Goal: Task Accomplishment & Management: Manage account settings

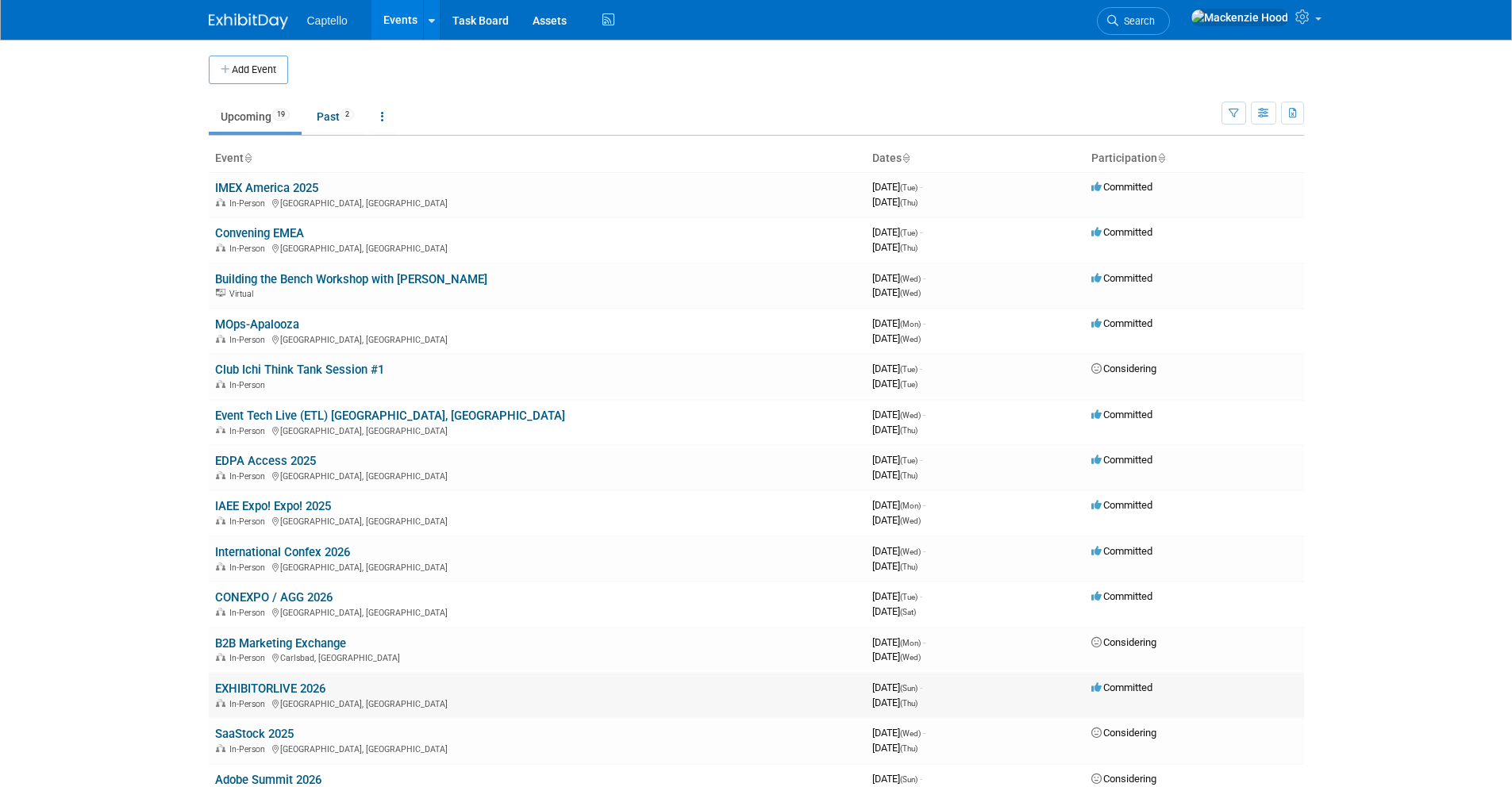
click at [312, 684] on link "EXHIBITORLIVE 2026" at bounding box center [271, 689] width 110 height 15
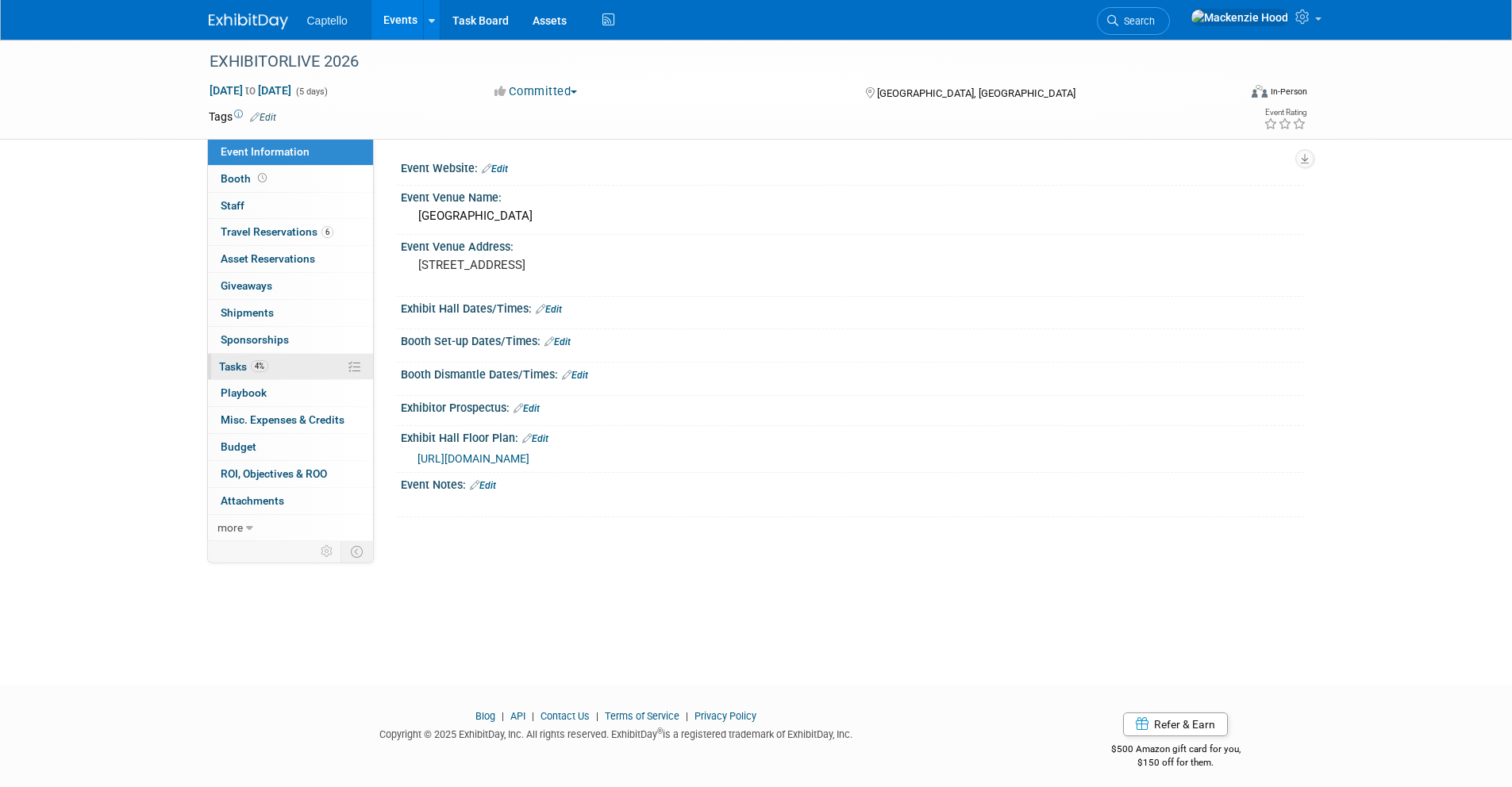
click at [296, 360] on link "4% Tasks 4%" at bounding box center [291, 367] width 166 height 26
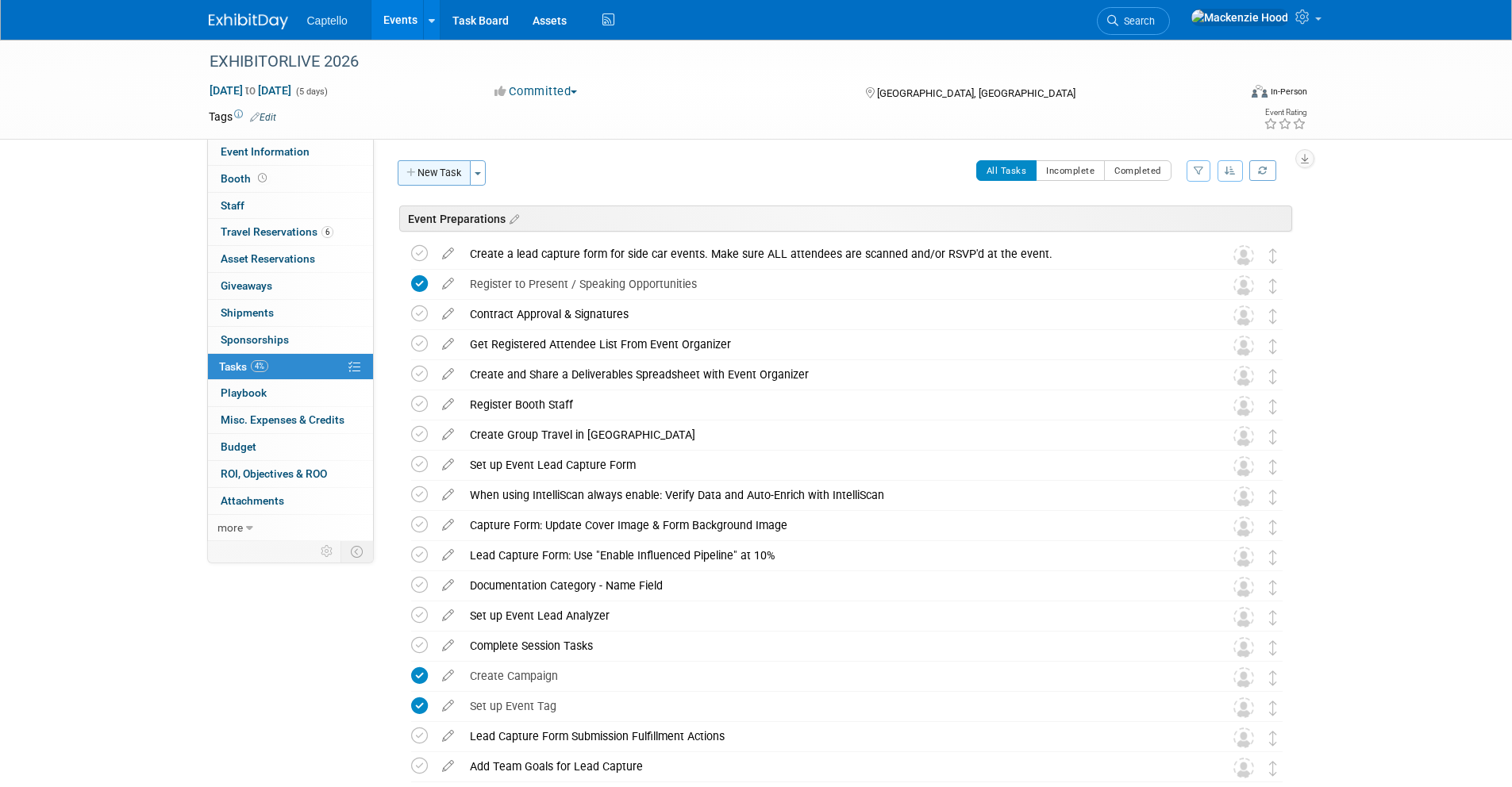
click at [407, 166] on button "New Task" at bounding box center [434, 172] width 73 height 25
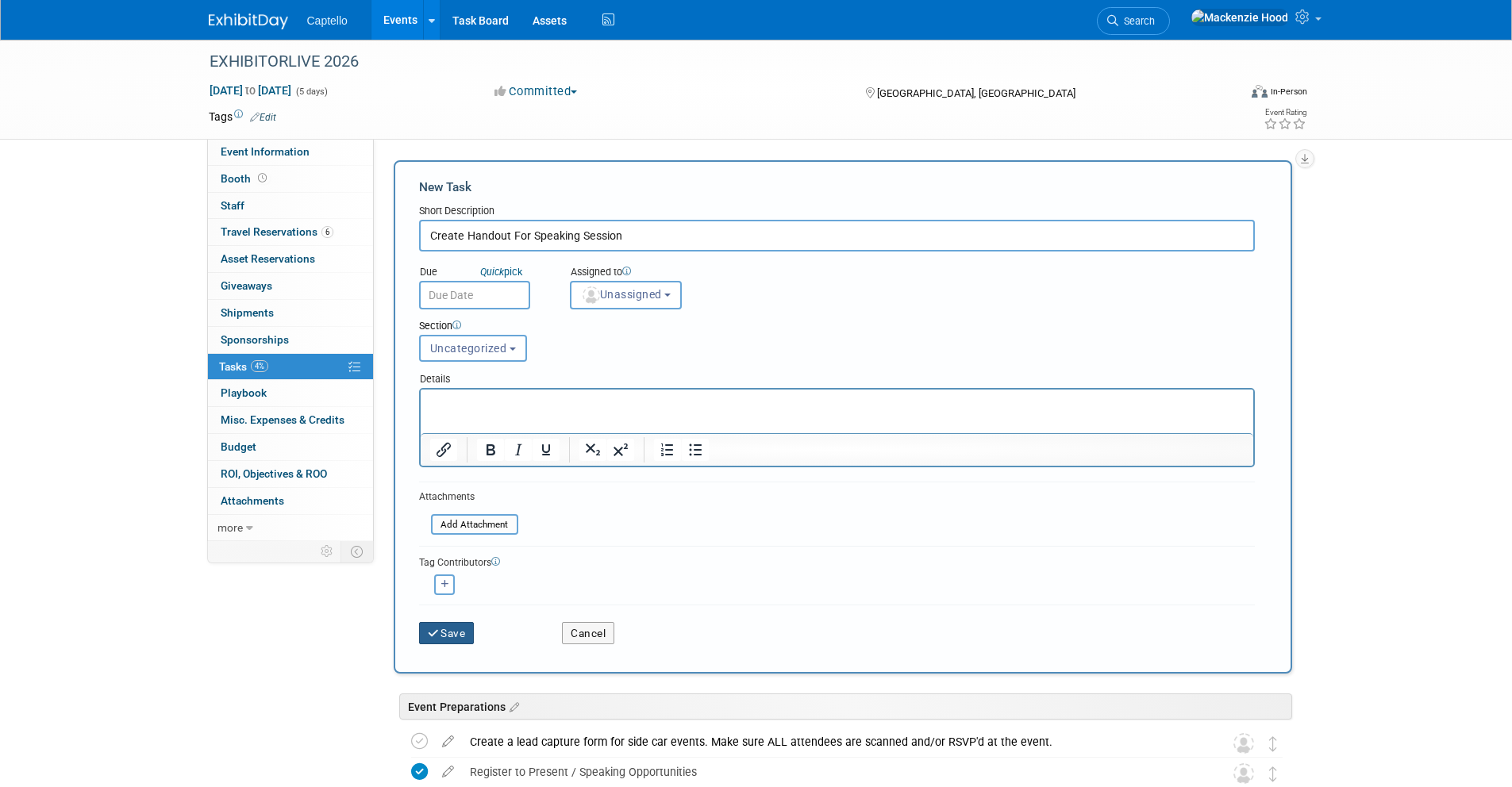
type input "Create Handout For Speaking Session"
click at [458, 638] on button "Save" at bounding box center [447, 634] width 55 height 22
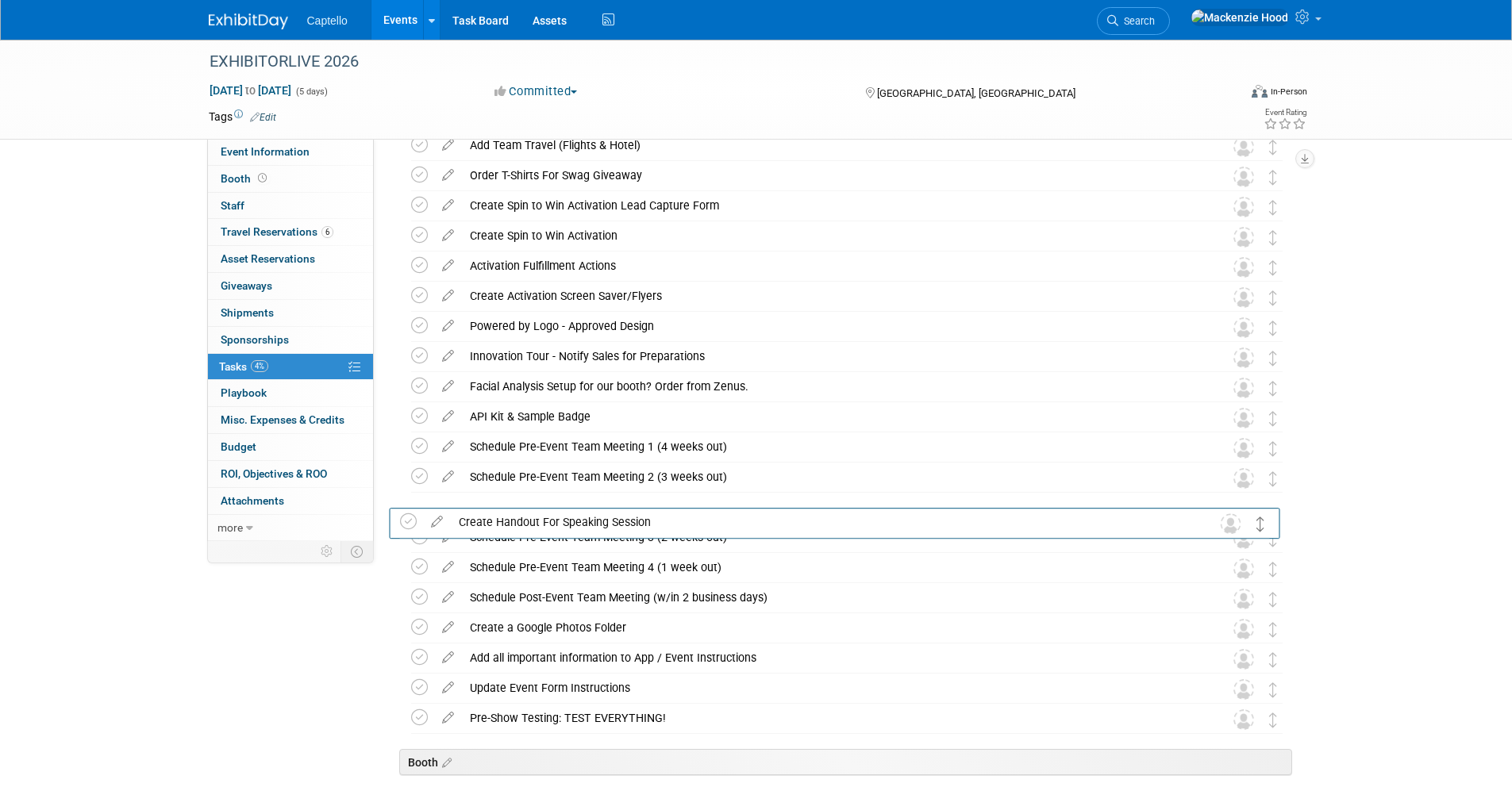
scroll to position [802, 0]
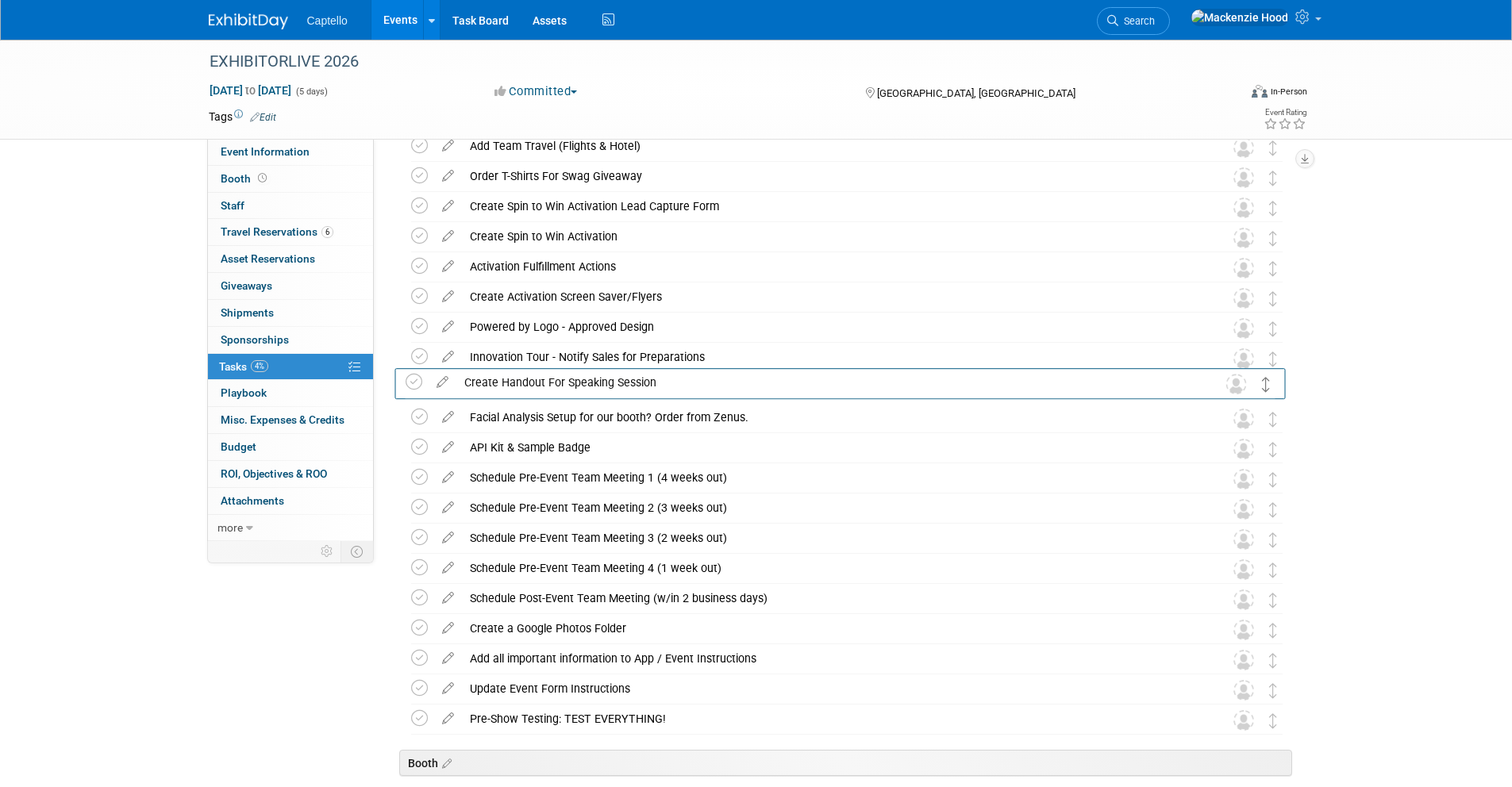
drag, startPoint x: 1271, startPoint y: 555, endPoint x: 1264, endPoint y: 383, distance: 172.1
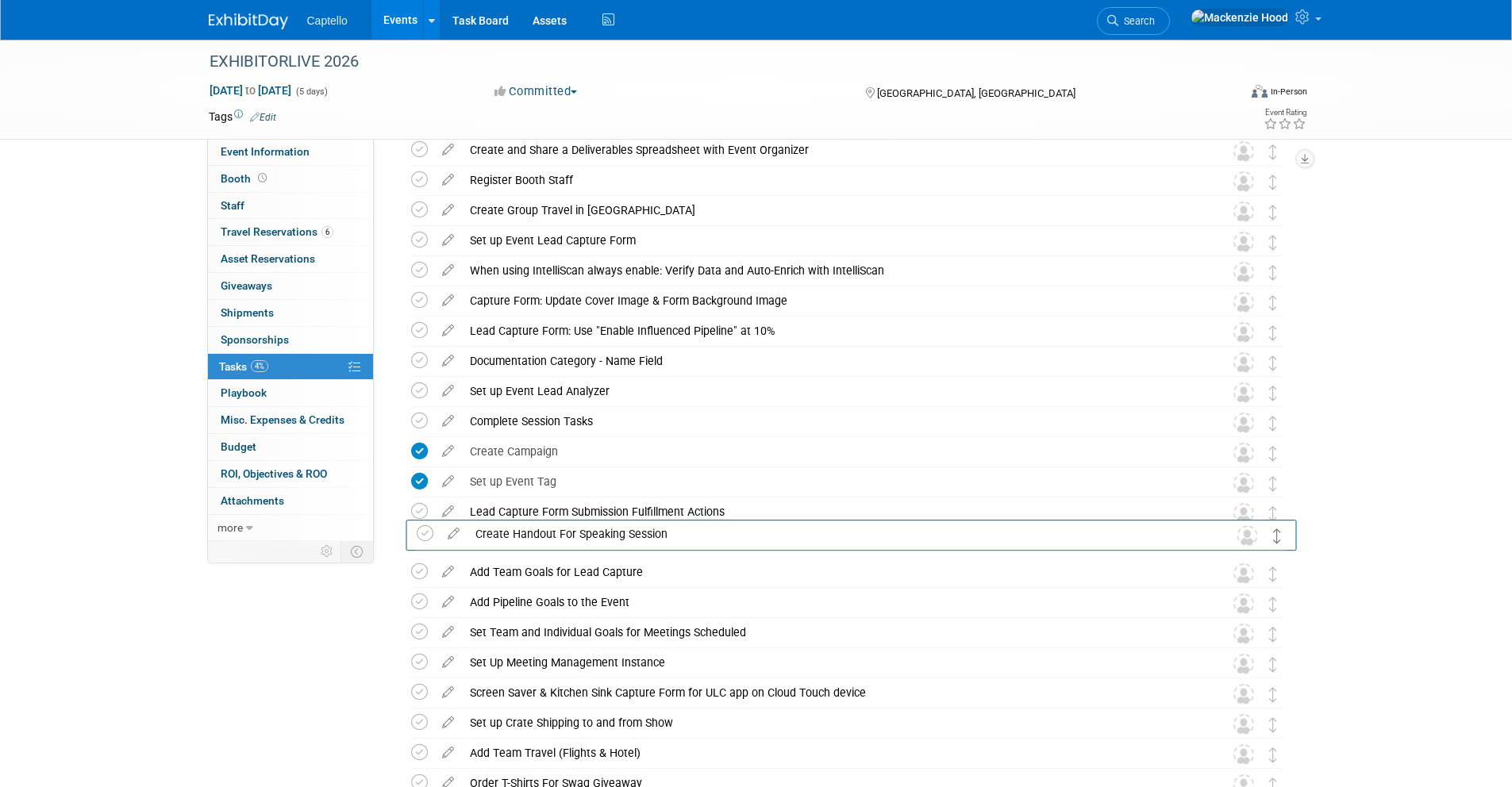
scroll to position [214, 0]
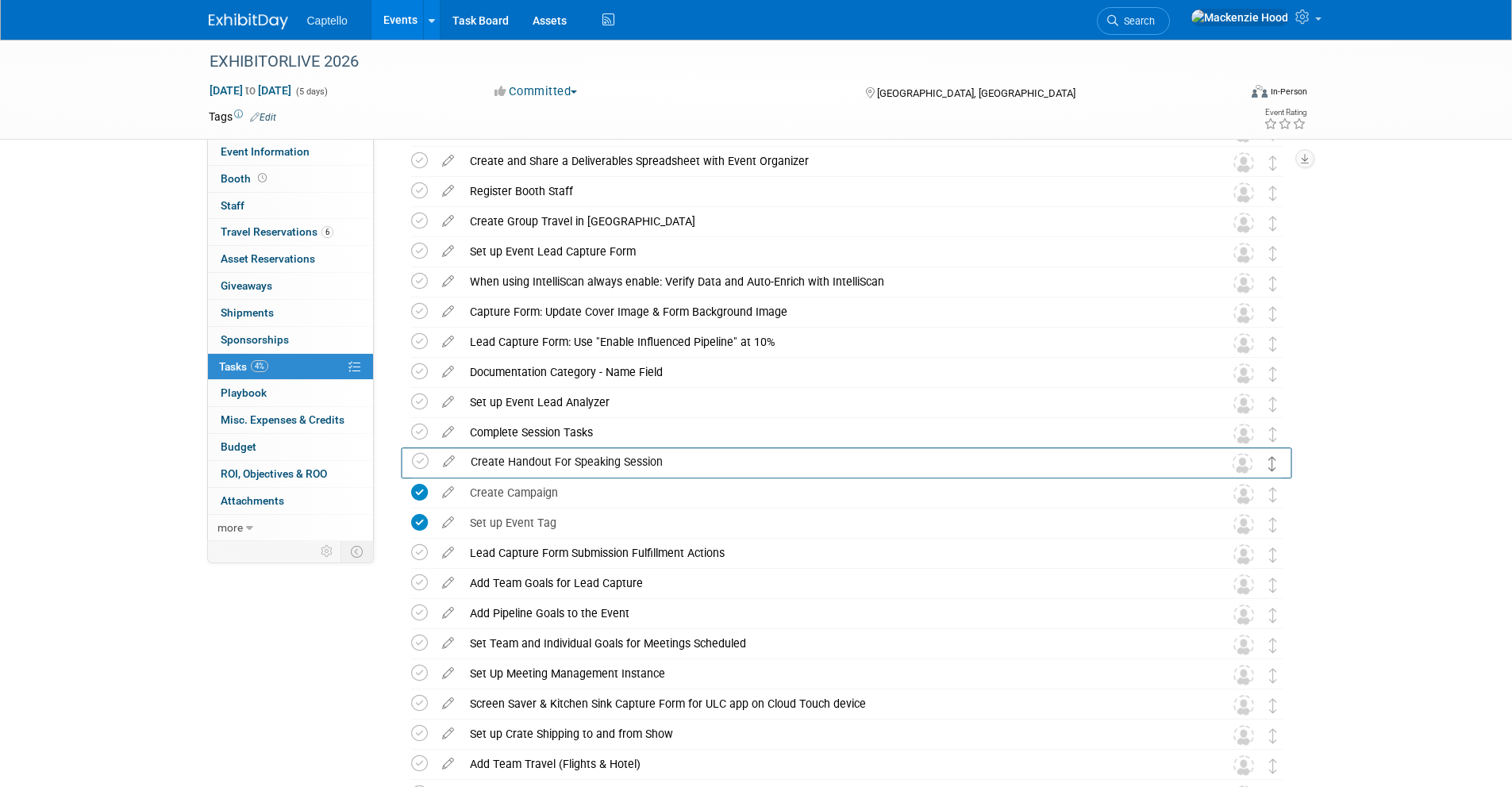
drag, startPoint x: 1267, startPoint y: 537, endPoint x: 1267, endPoint y: 461, distance: 76.0
click at [449, 430] on icon at bounding box center [448, 428] width 28 height 20
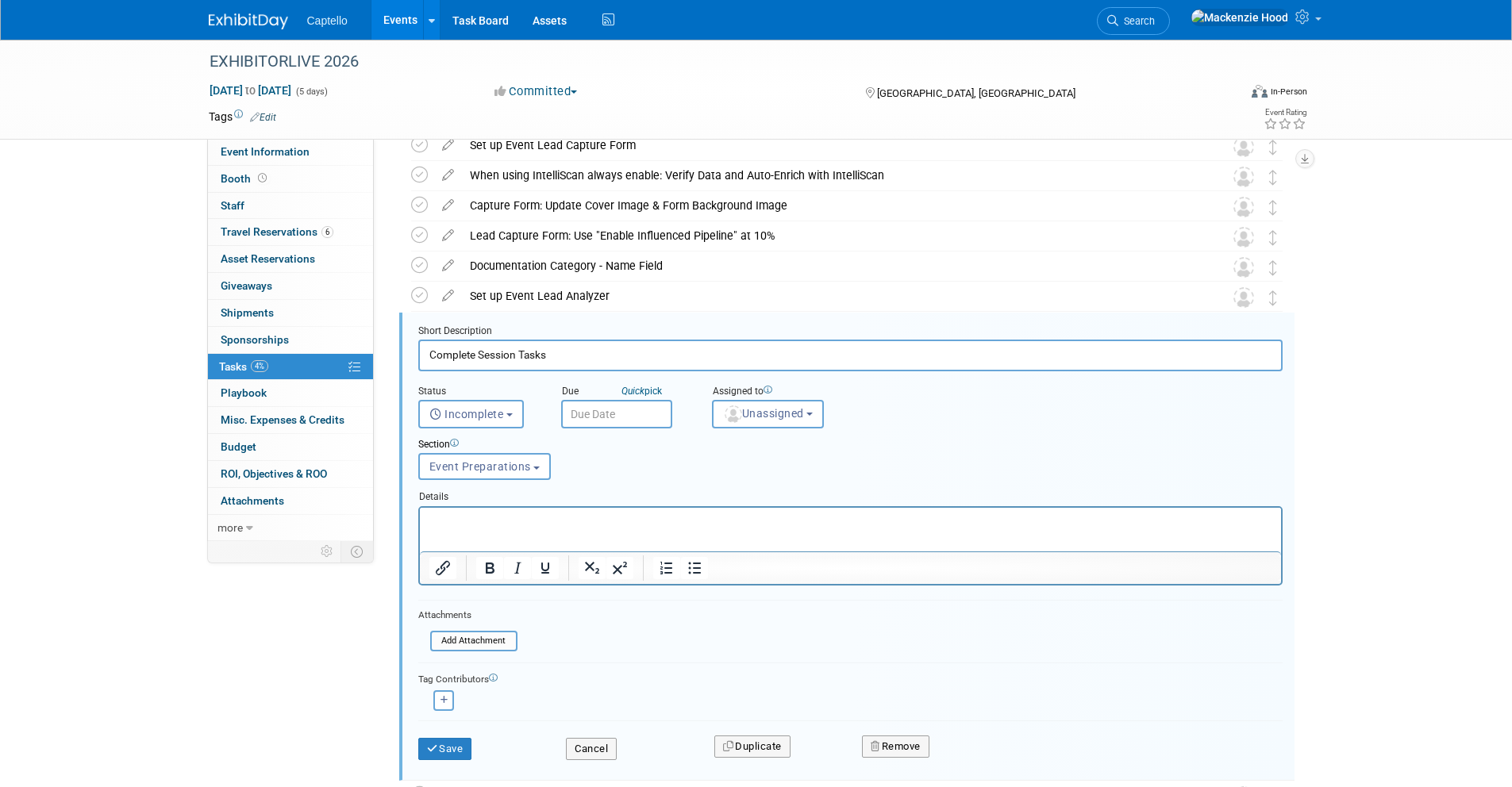
scroll to position [400, 0]
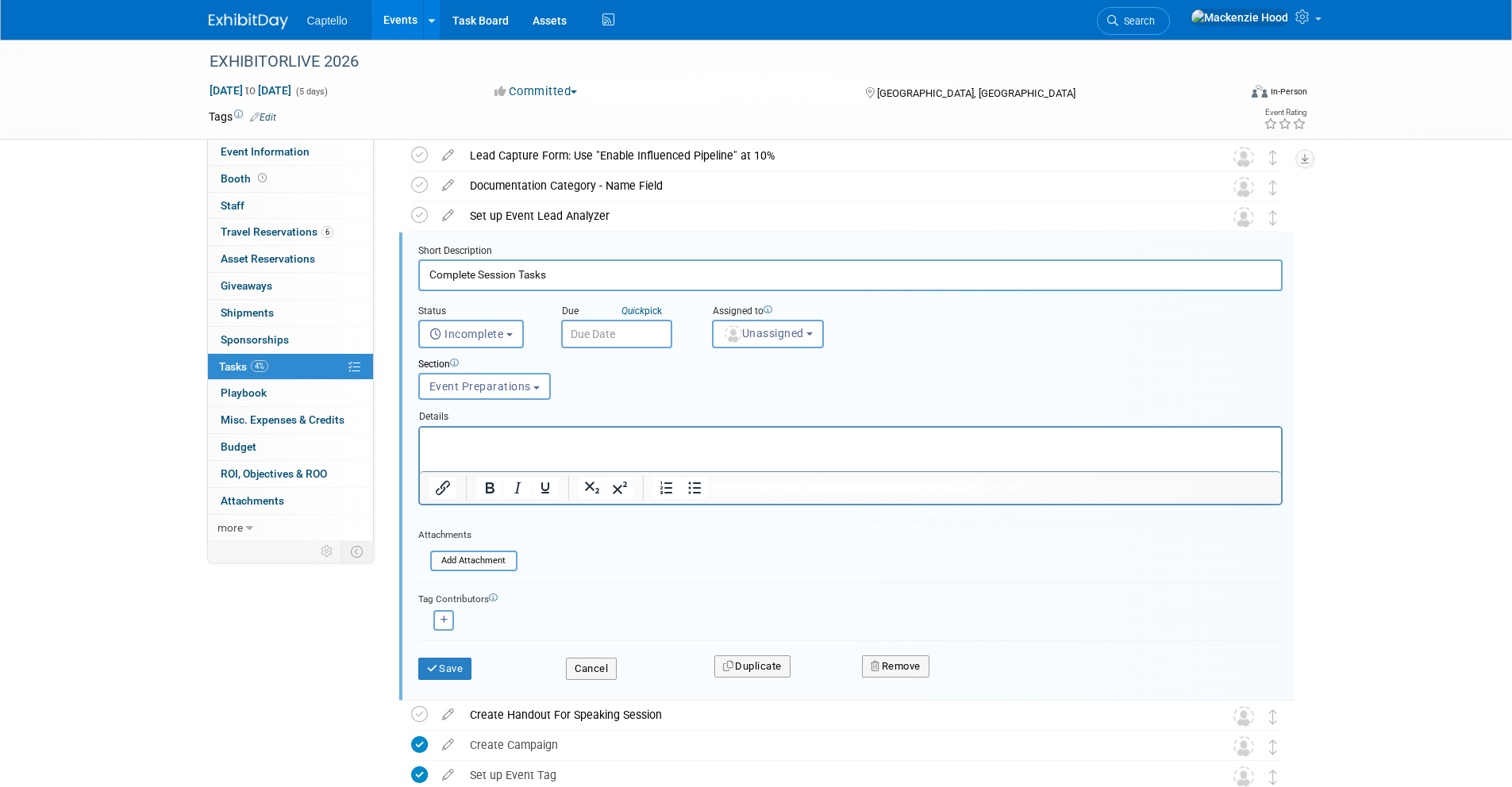
click at [581, 328] on input "text" at bounding box center [616, 334] width 111 height 28
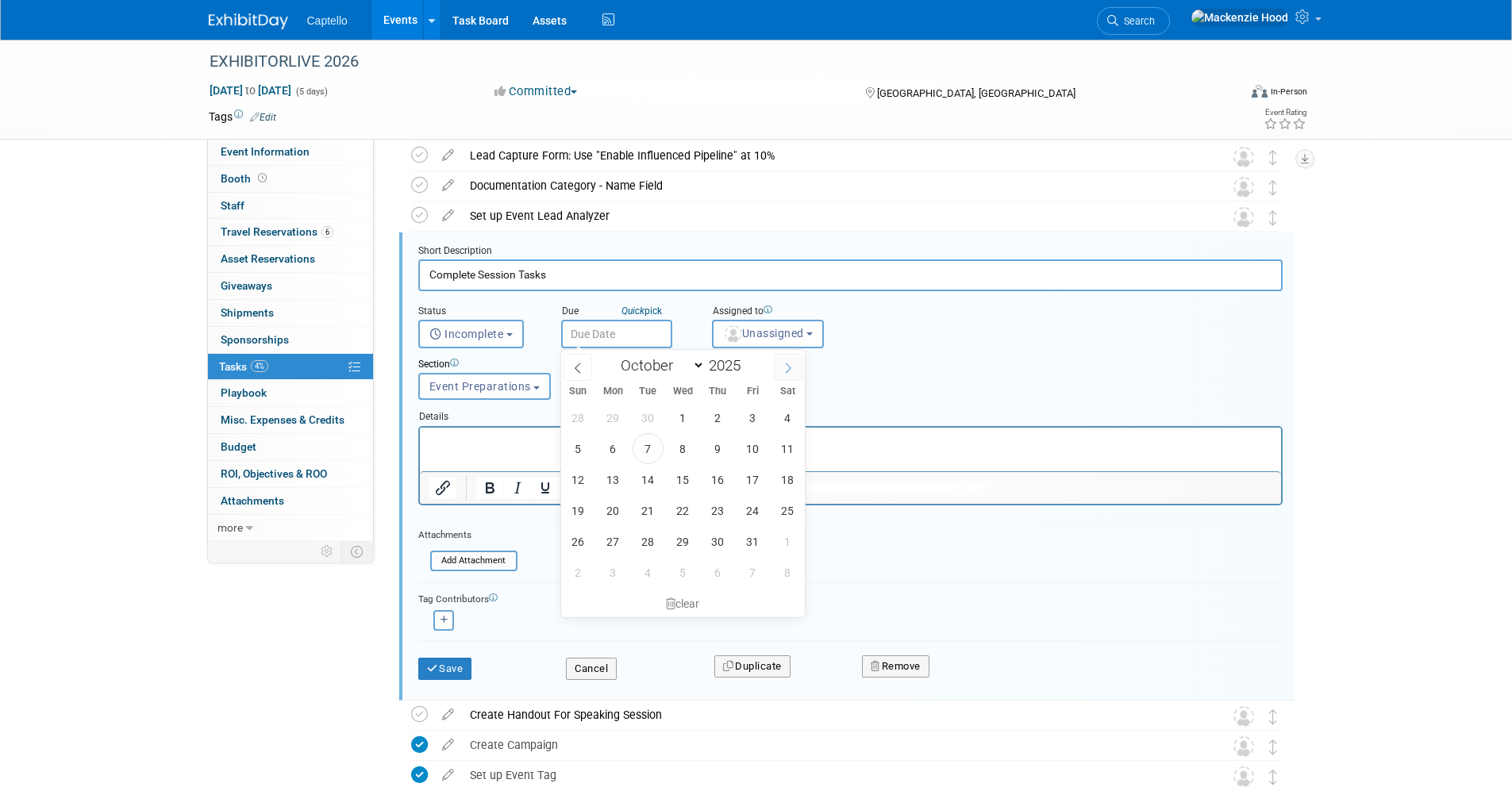
click at [775, 365] on span at bounding box center [788, 367] width 28 height 27
select select "11"
click at [775, 365] on span at bounding box center [788, 367] width 28 height 27
type input "2026"
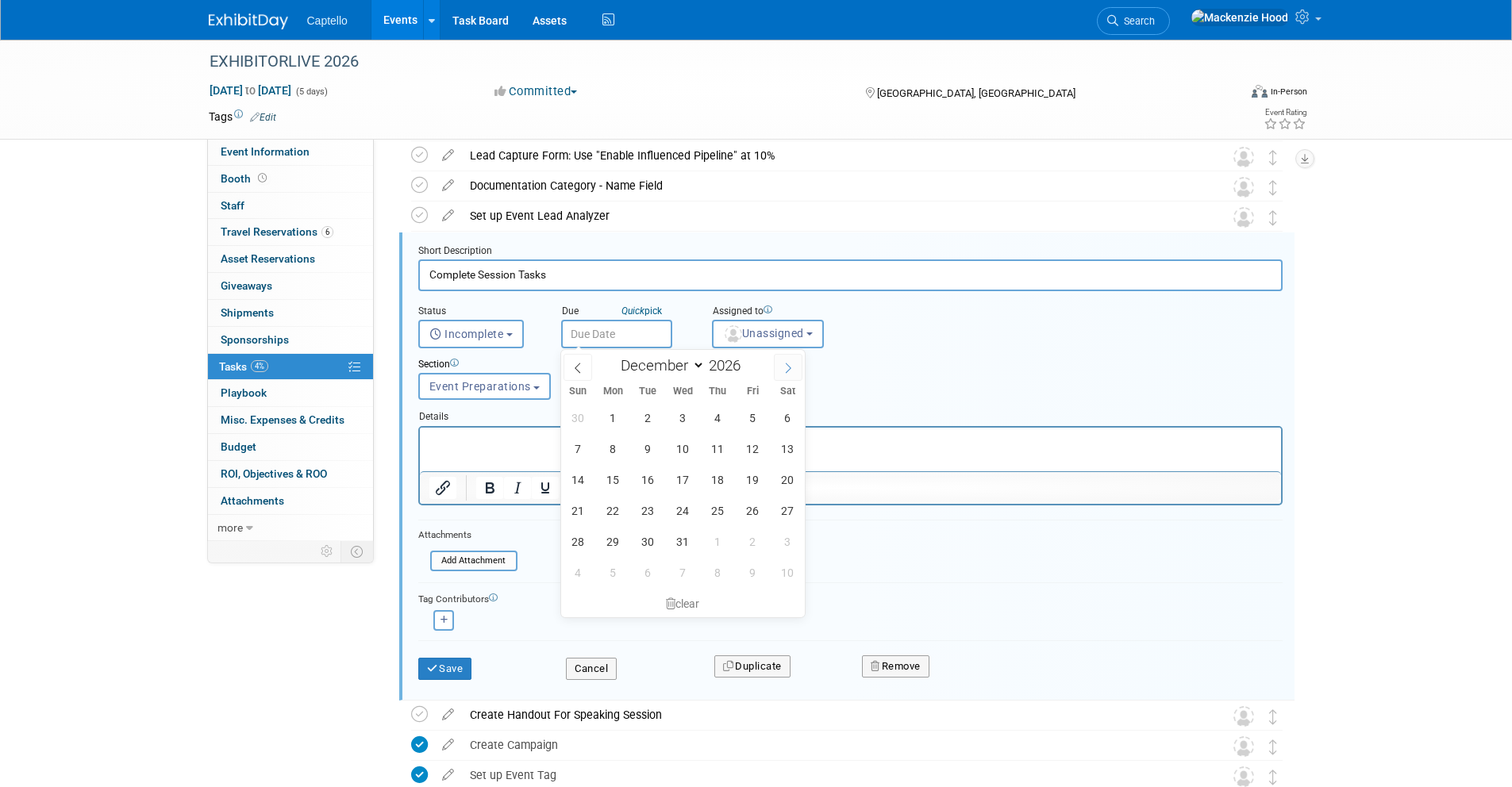
click at [775, 365] on span at bounding box center [788, 367] width 28 height 27
select select "1"
click at [747, 410] on span "6" at bounding box center [753, 418] width 31 height 31
type input "Feb 6, 2026"
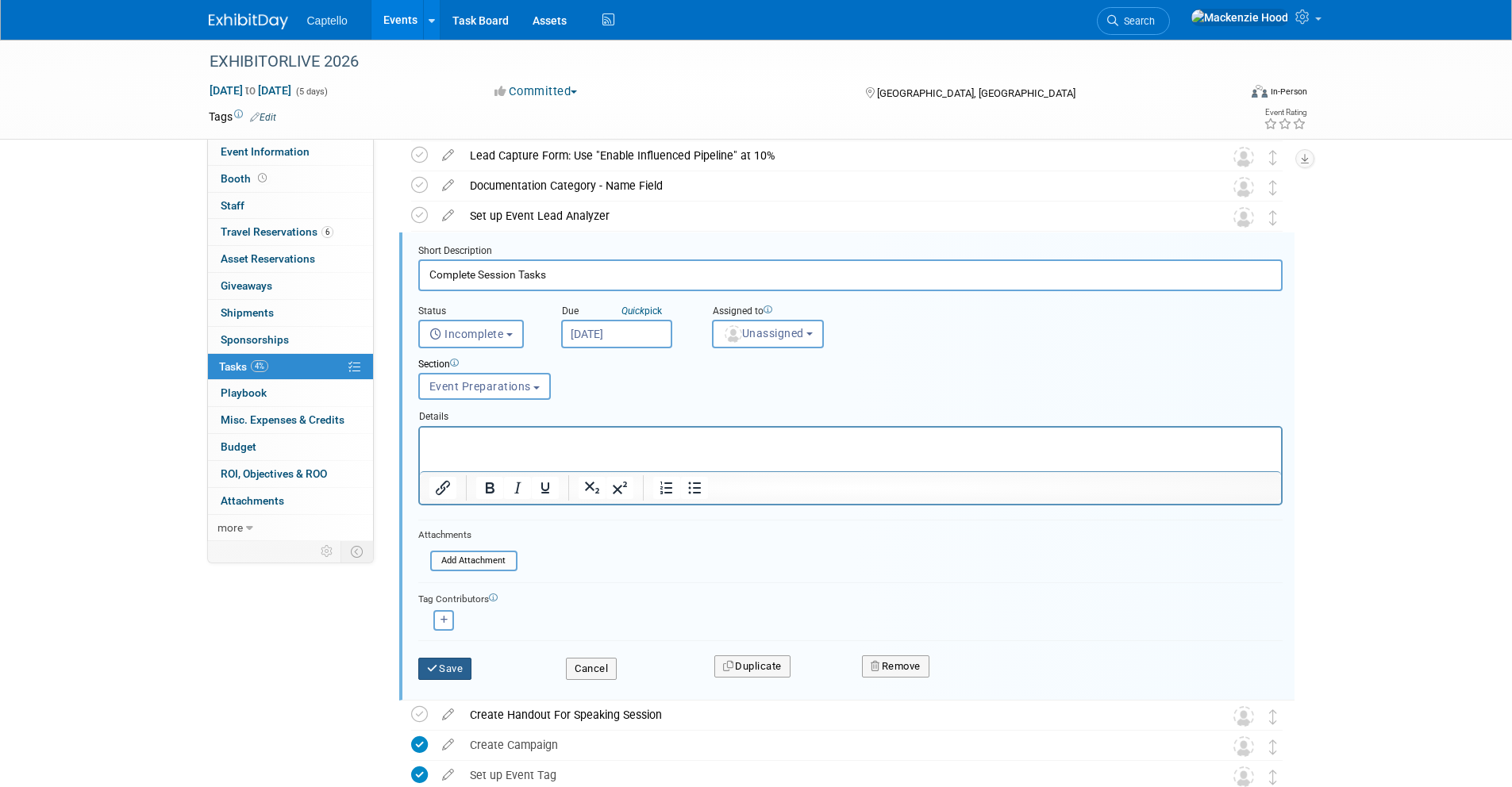
click at [453, 672] on button "Save" at bounding box center [445, 669] width 54 height 22
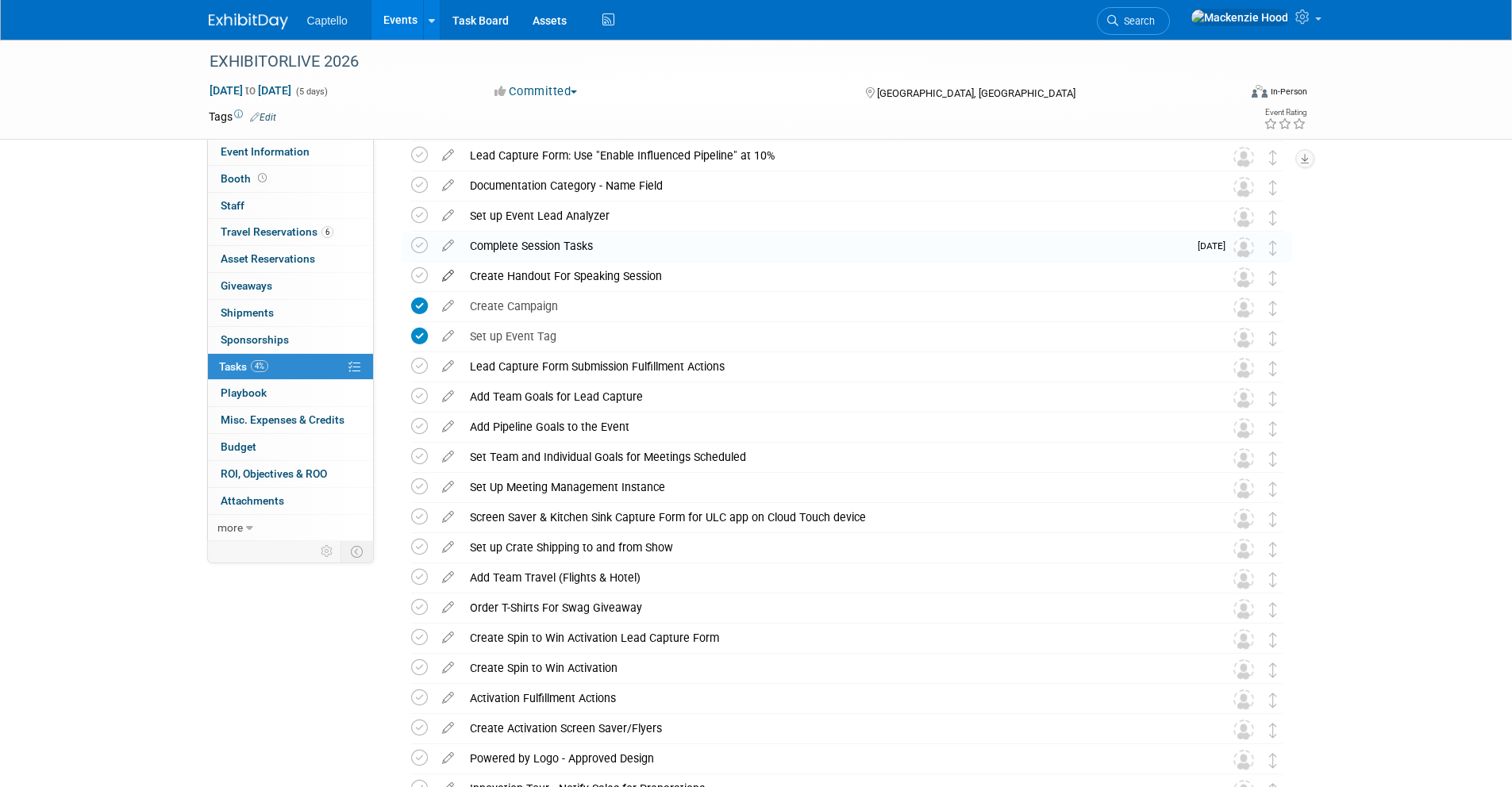
click at [448, 271] on icon at bounding box center [448, 272] width 28 height 20
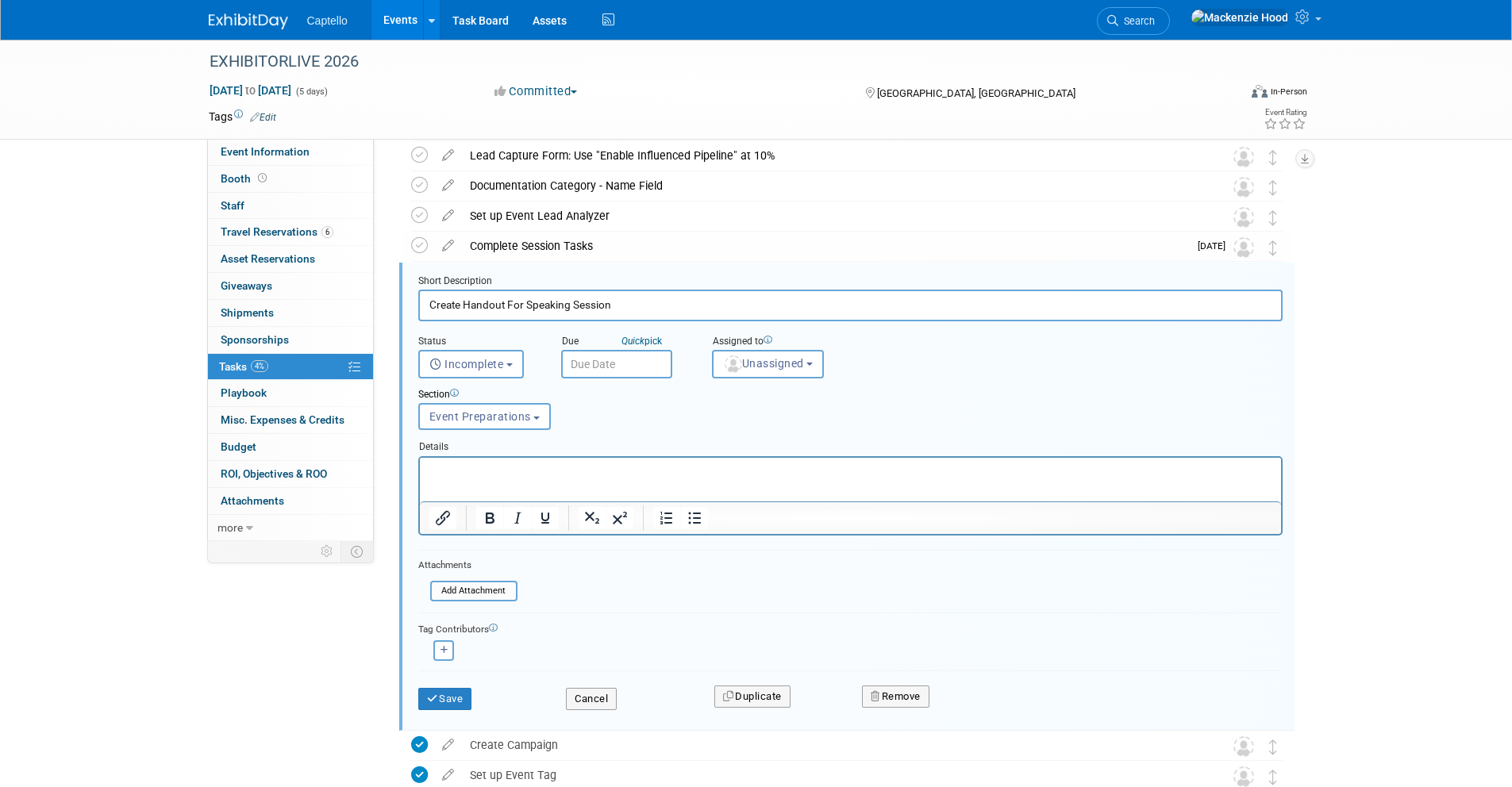
scroll to position [430, 0]
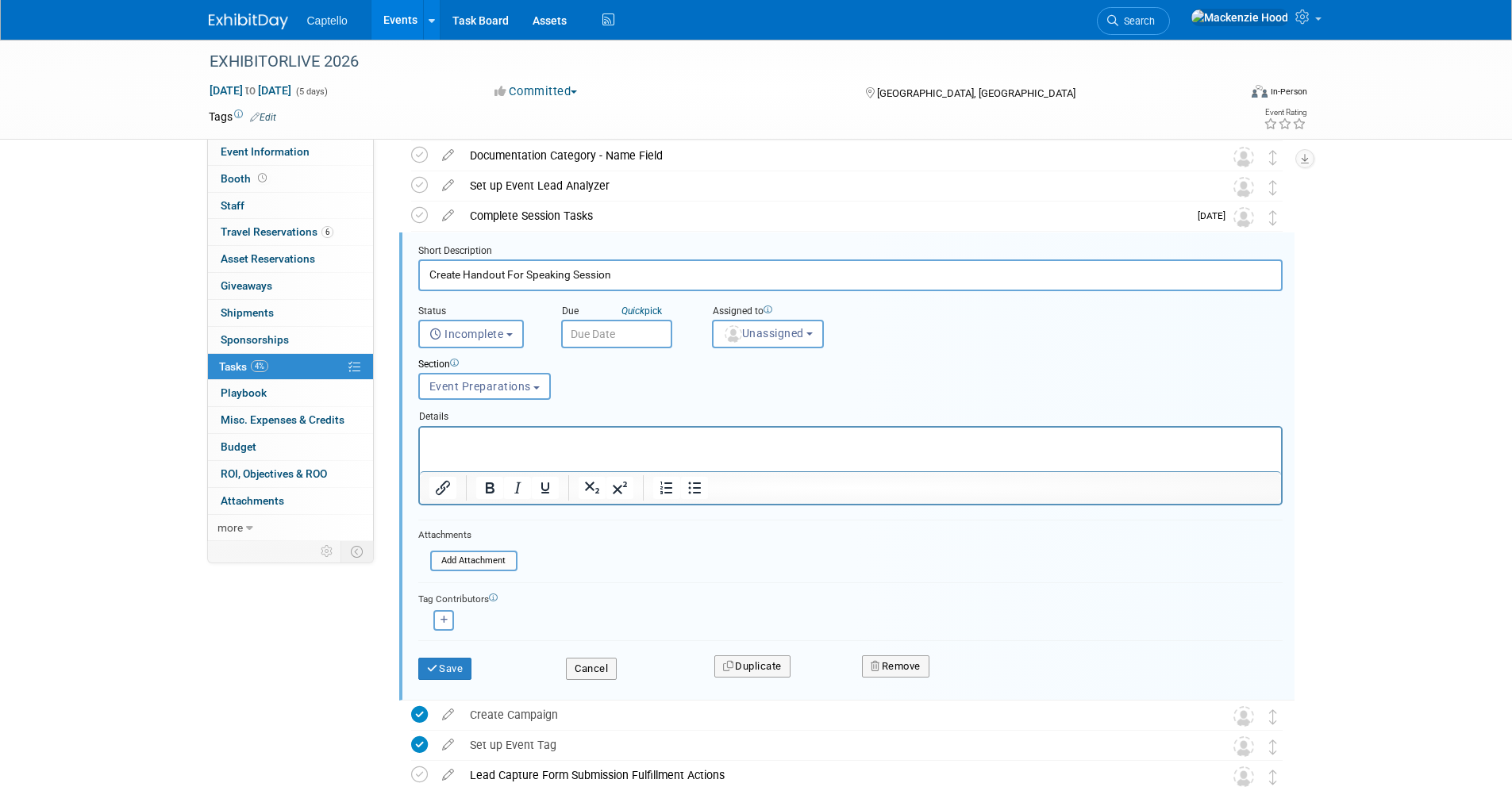
click at [649, 335] on input "text" at bounding box center [616, 334] width 111 height 28
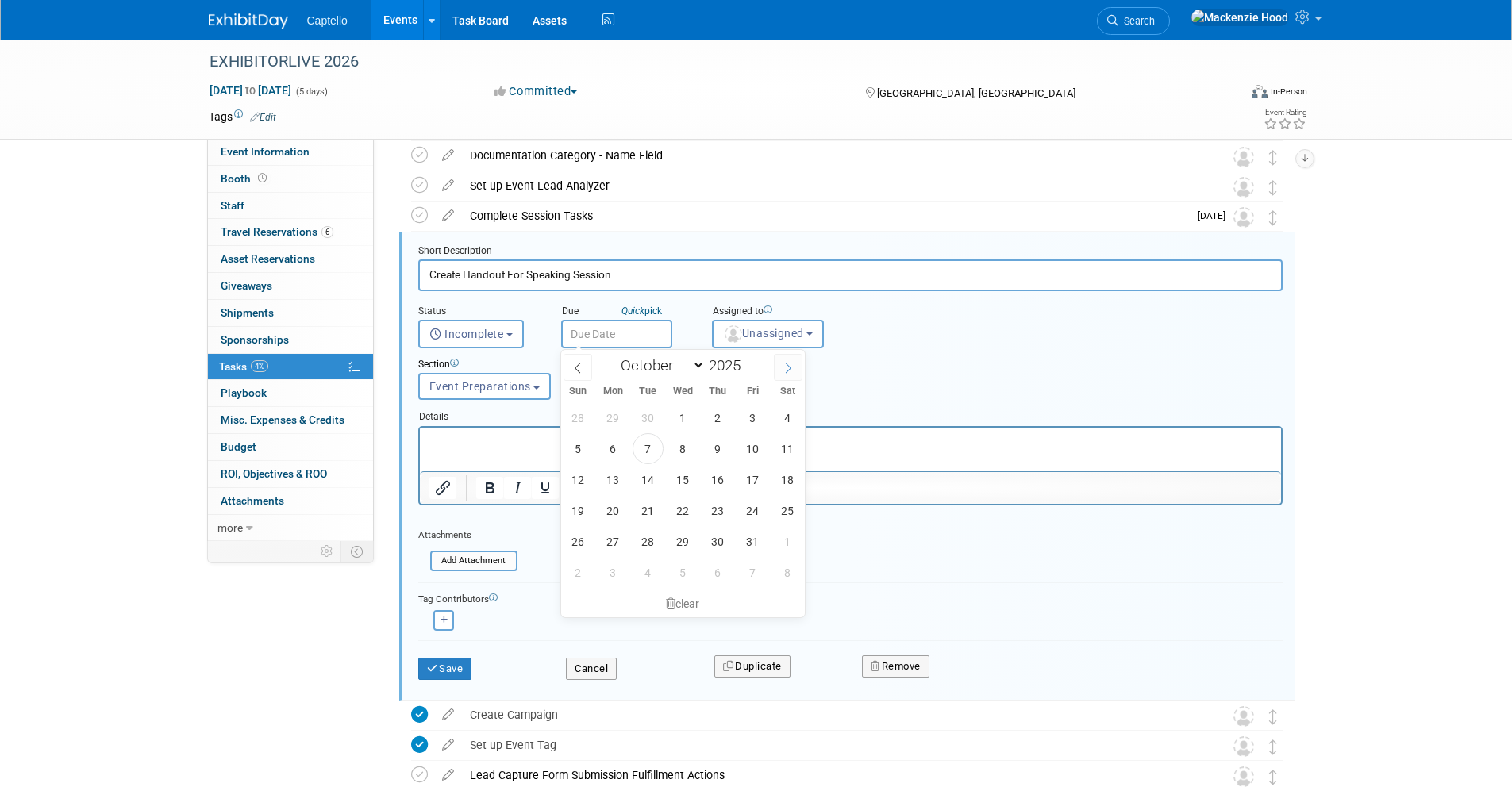
click at [774, 365] on span at bounding box center [788, 367] width 28 height 27
click at [778, 364] on span at bounding box center [788, 367] width 28 height 27
select select "11"
click at [778, 364] on span at bounding box center [788, 367] width 28 height 27
type input "2026"
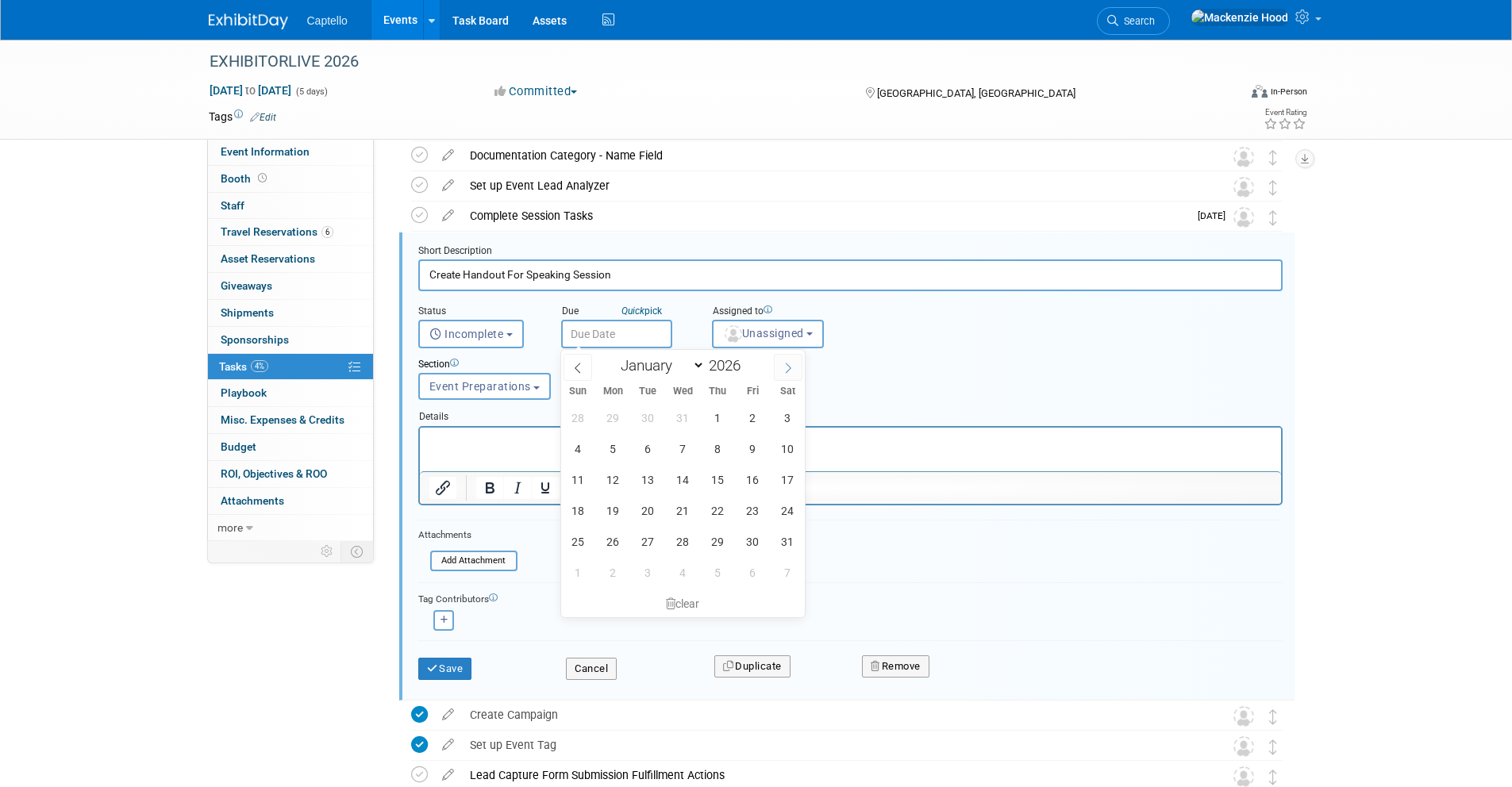
click at [778, 364] on span at bounding box center [788, 367] width 28 height 27
select select "2"
click at [753, 408] on span "6" at bounding box center [753, 418] width 31 height 31
type input "Mar 6, 2026"
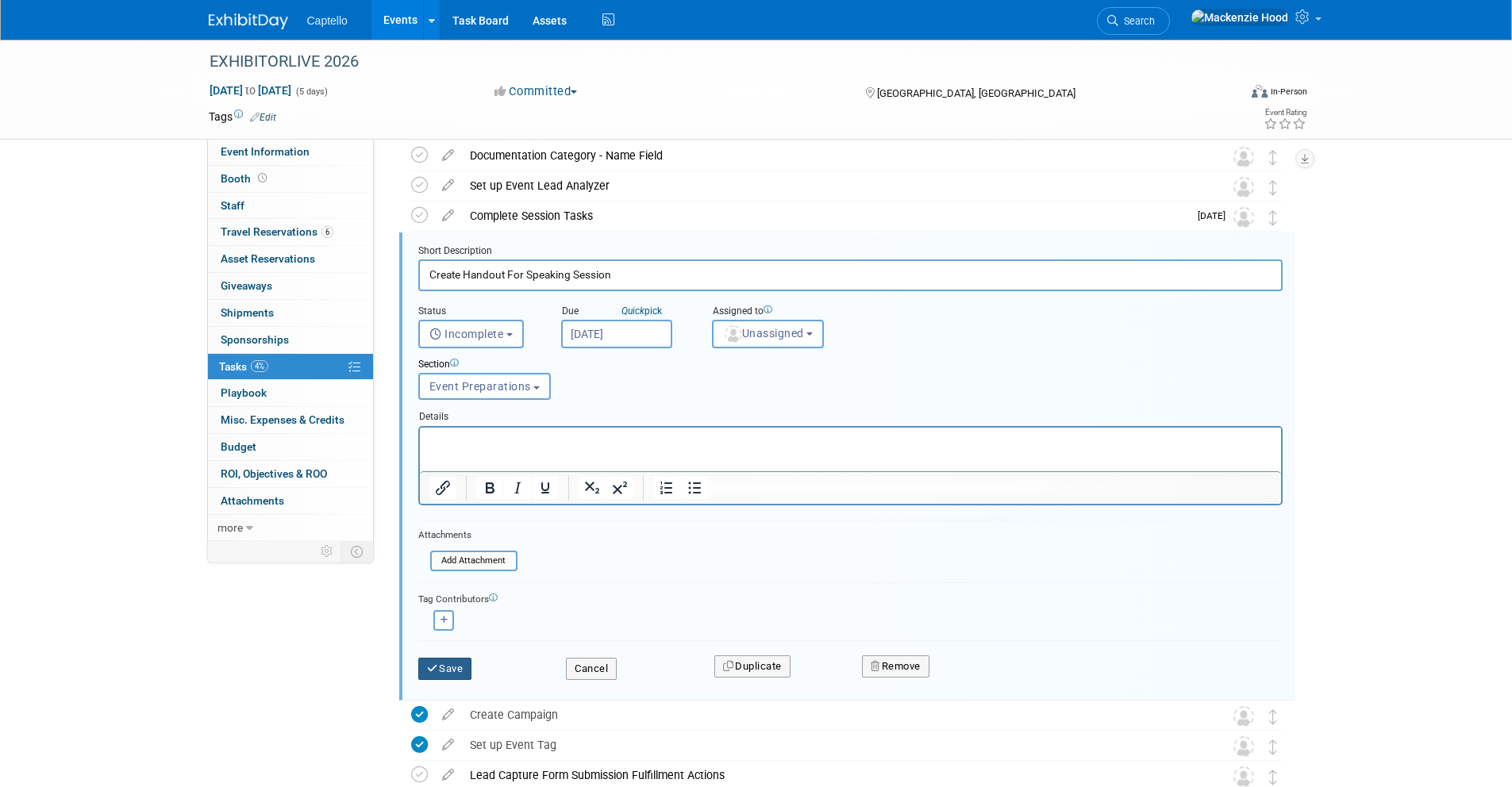
click at [435, 665] on icon "submit" at bounding box center [433, 669] width 13 height 10
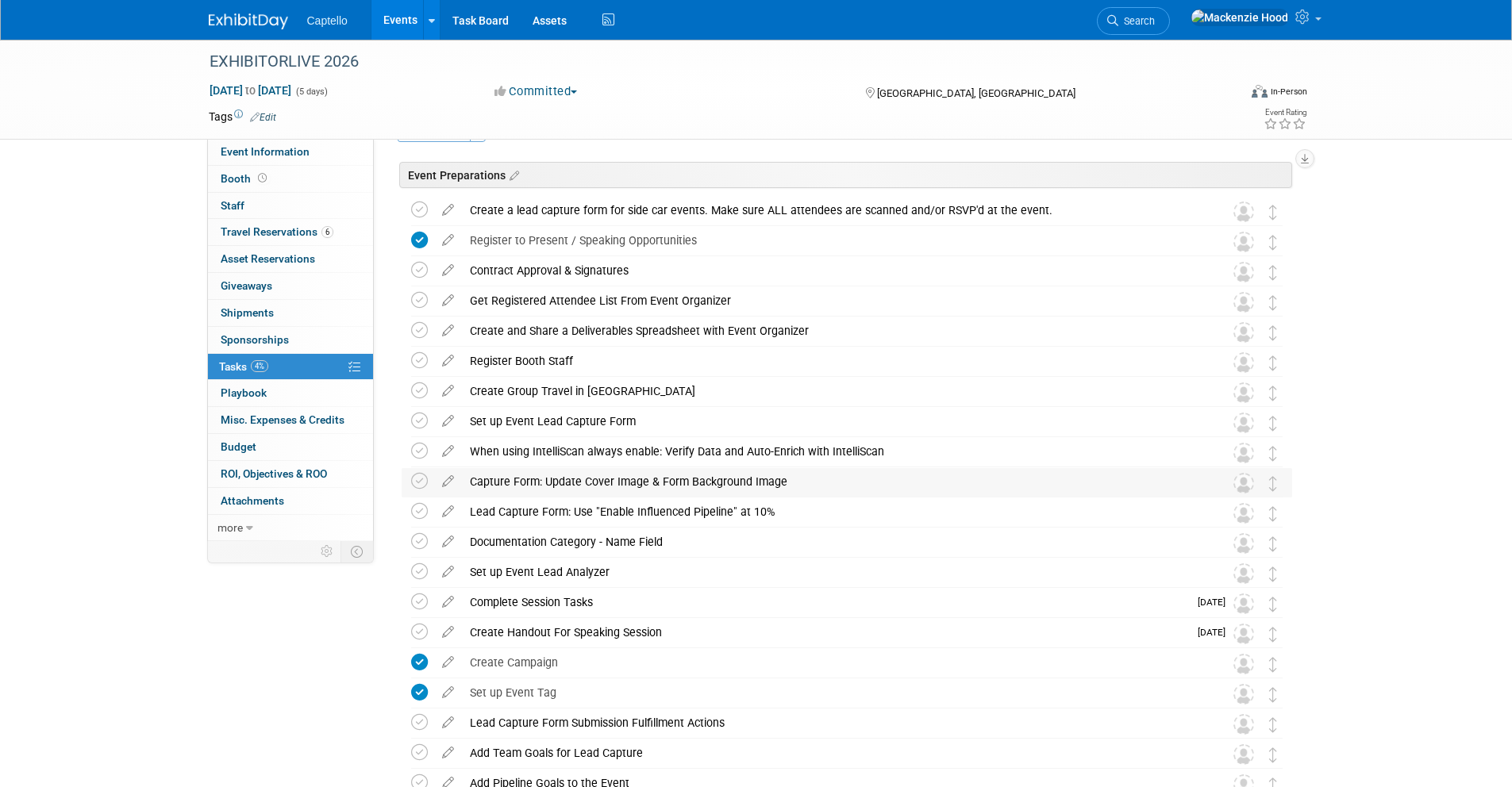
scroll to position [0, 0]
